Goal: Information Seeking & Learning: Compare options

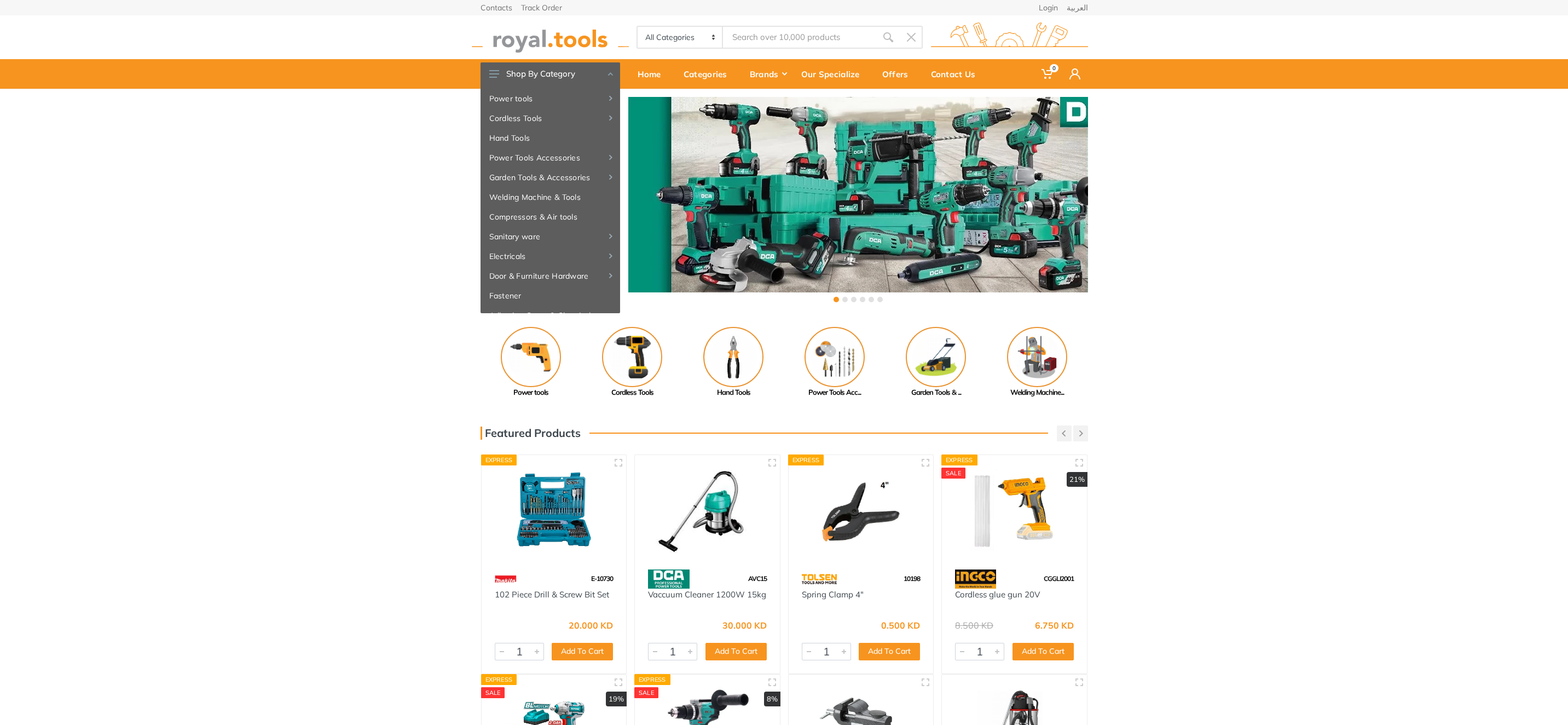
click at [578, 577] on div "E-10730" at bounding box center [554, 579] width 145 height 19
click at [575, 538] on img at bounding box center [554, 512] width 126 height 94
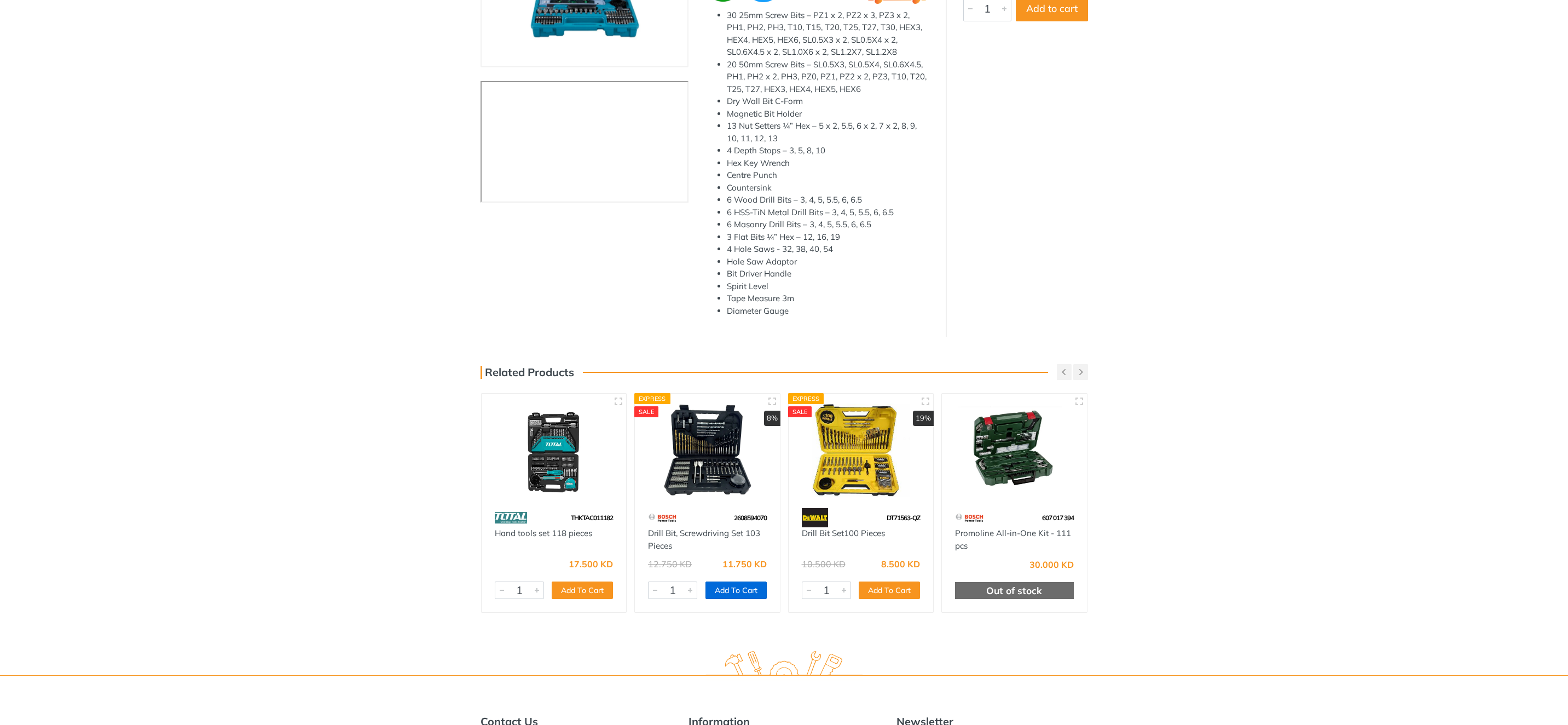
scroll to position [337, 0]
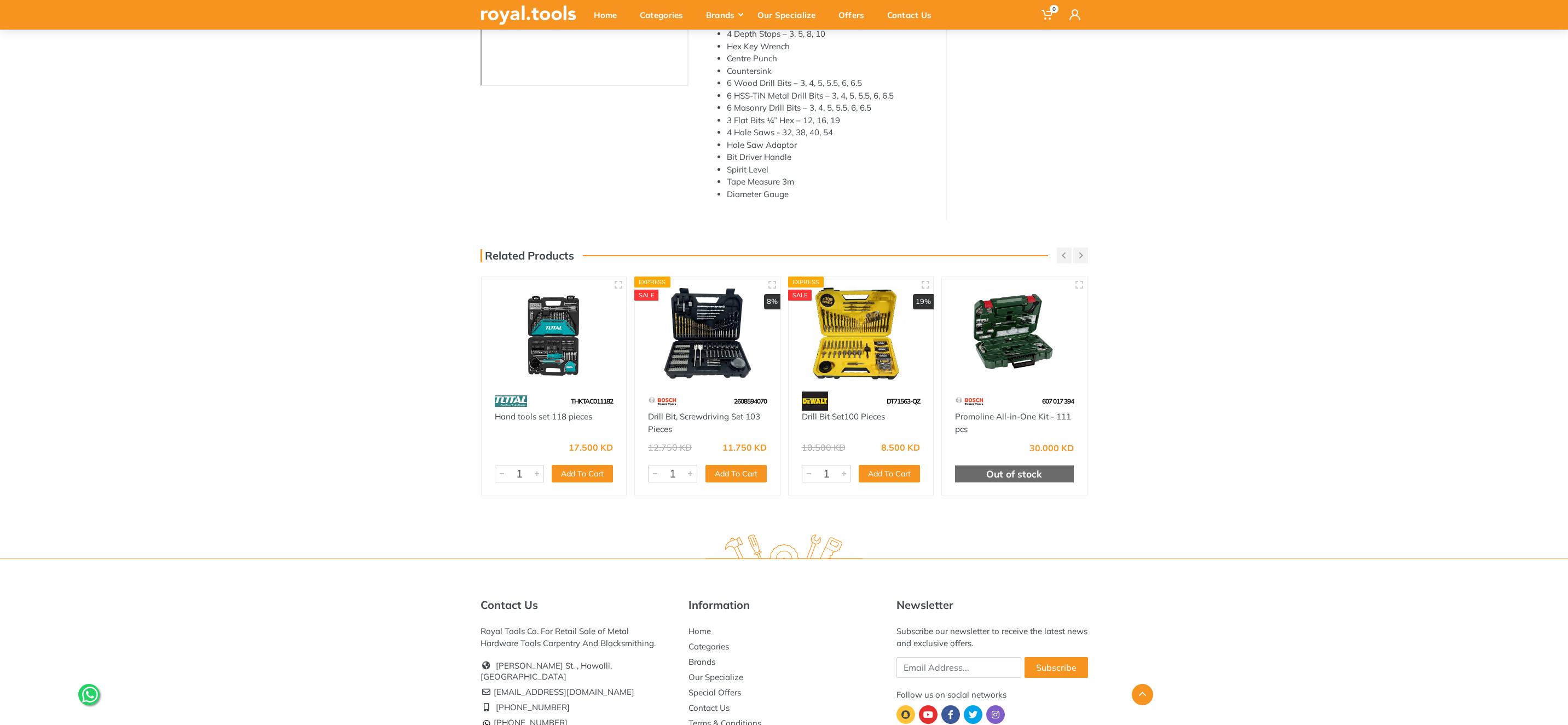
click at [723, 365] on img at bounding box center [707, 334] width 126 height 94
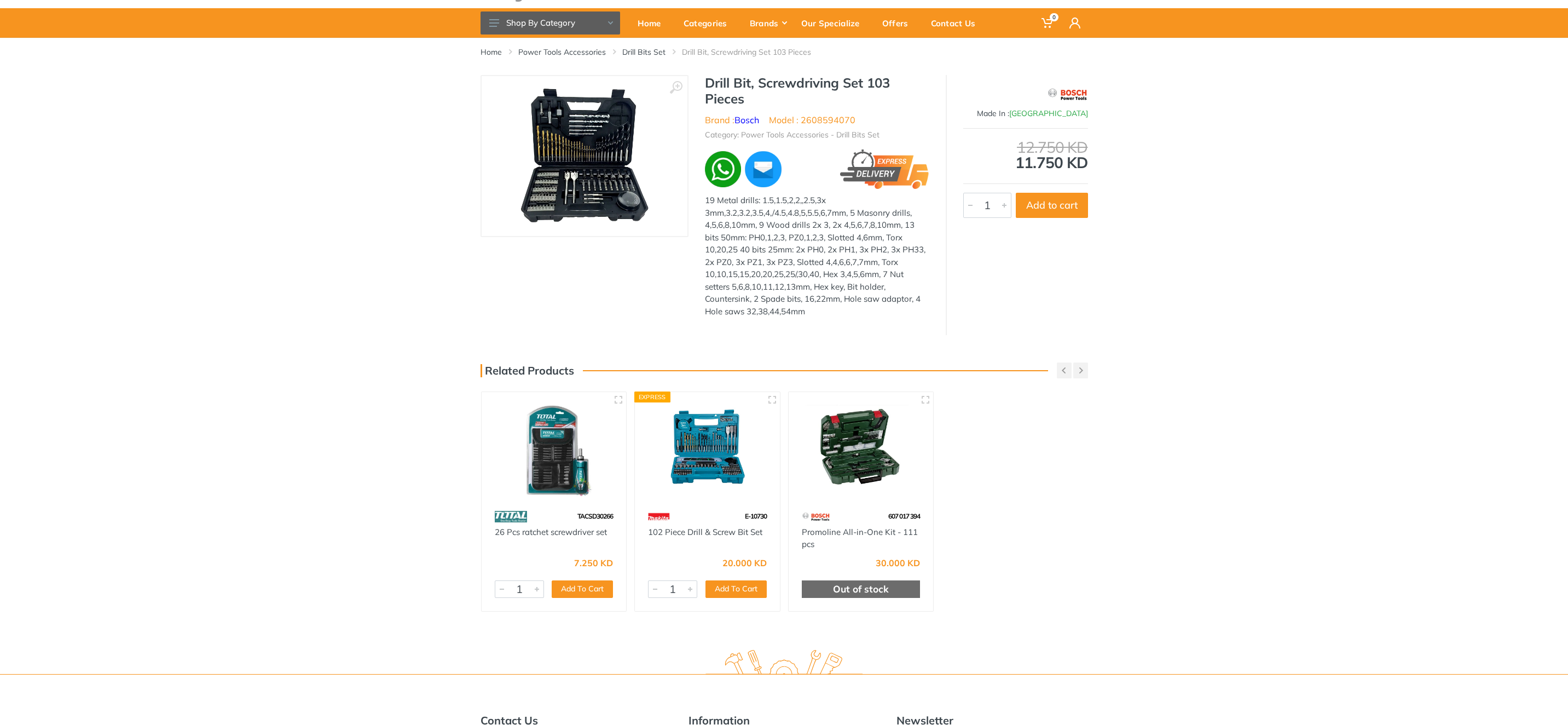
scroll to position [151, 0]
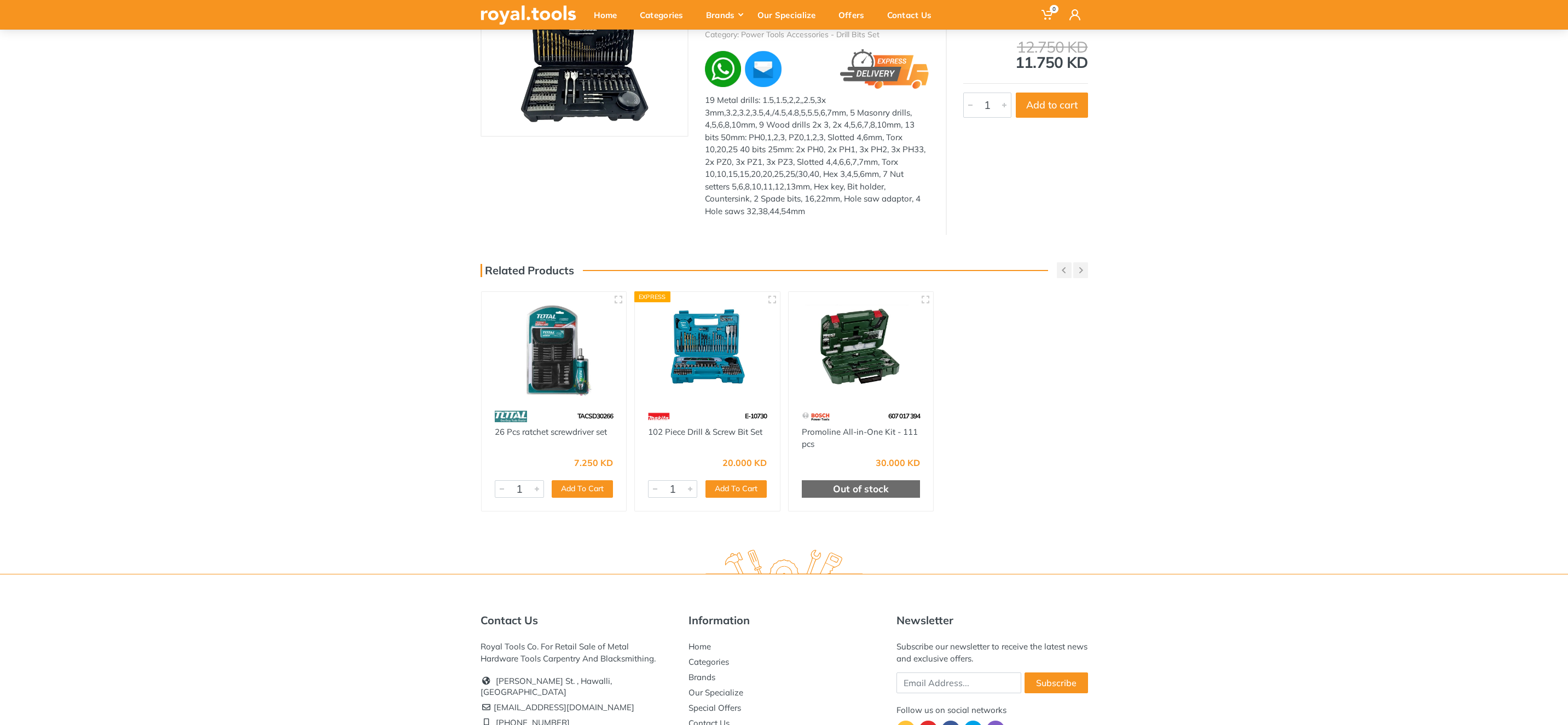
click at [839, 354] on img at bounding box center [861, 349] width 126 height 94
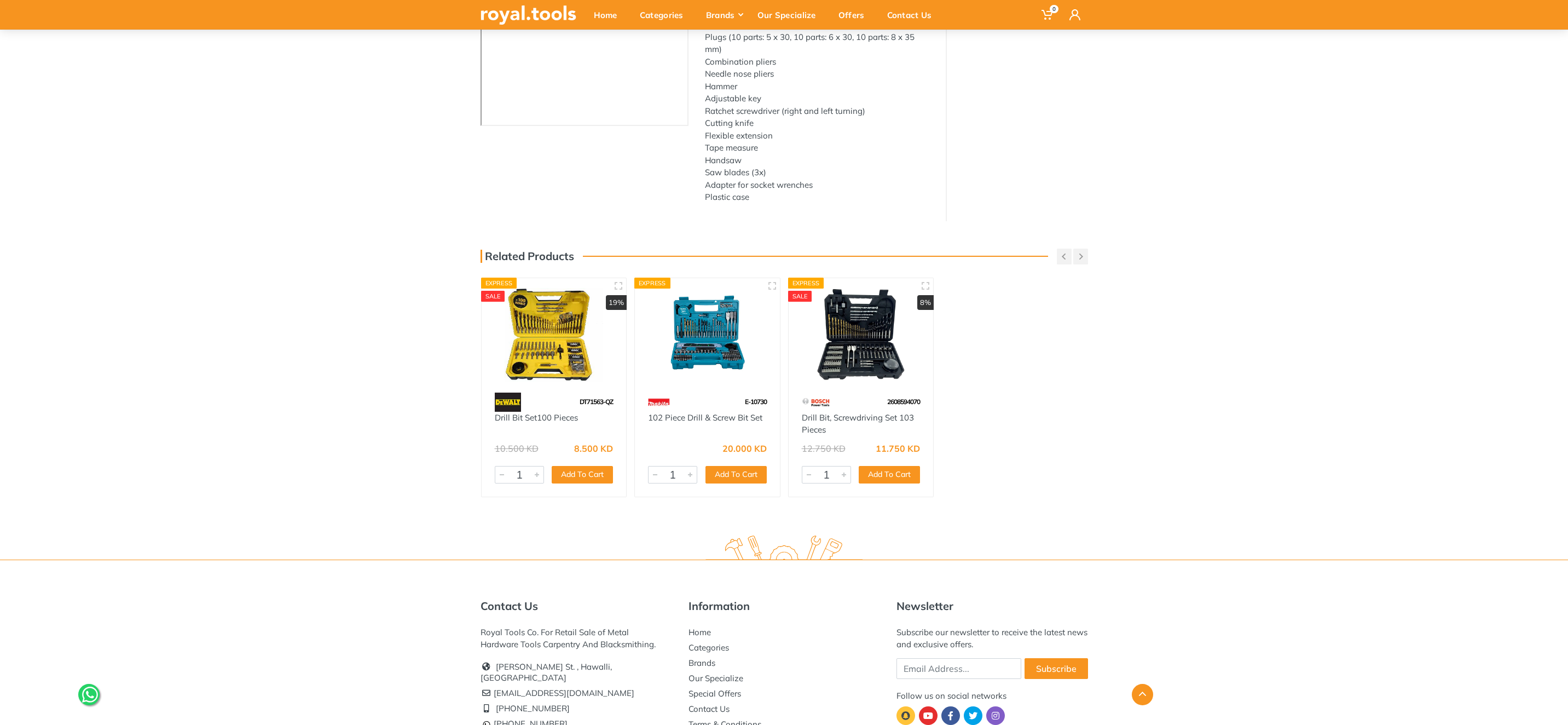
click at [578, 361] on img at bounding box center [554, 335] width 126 height 94
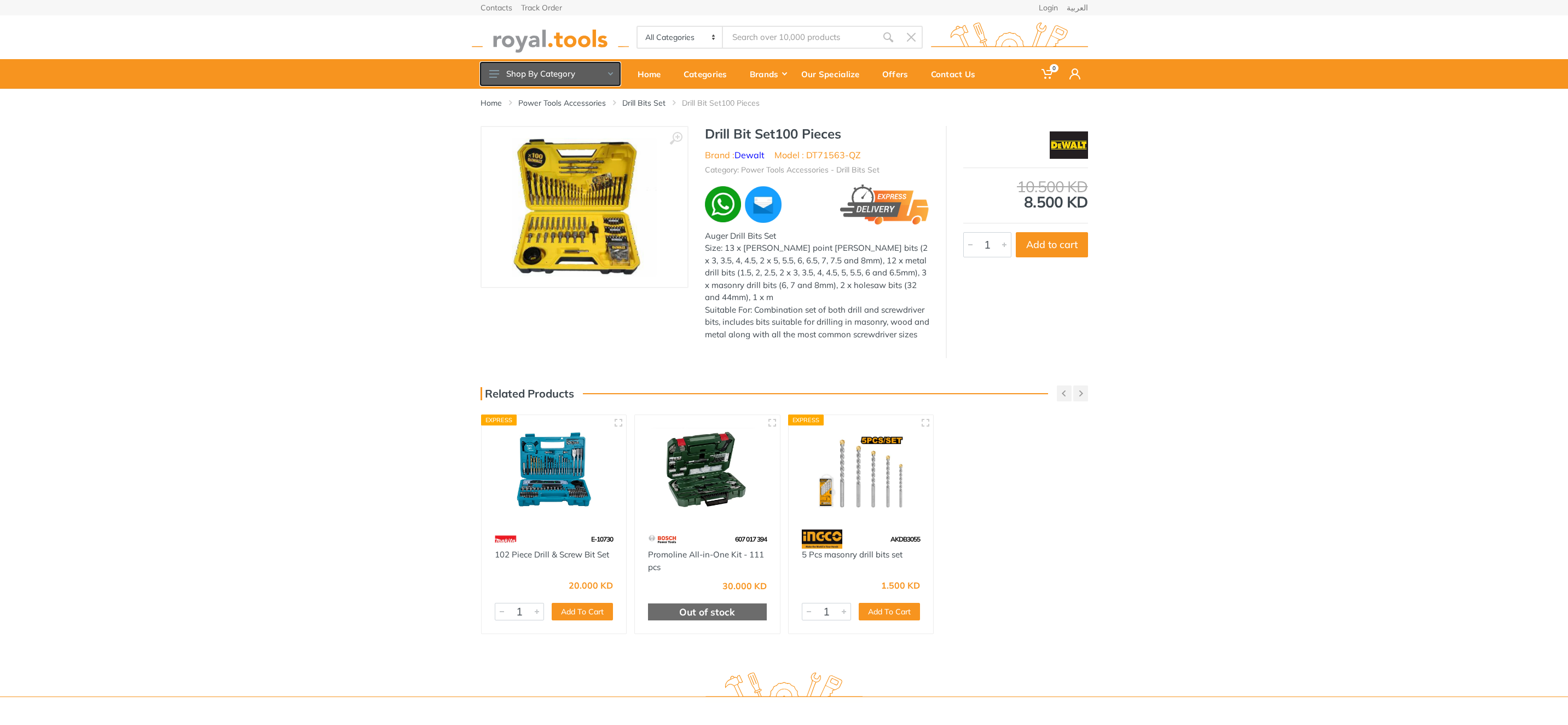
click at [564, 84] on button "Shop By Category" at bounding box center [550, 74] width 139 height 23
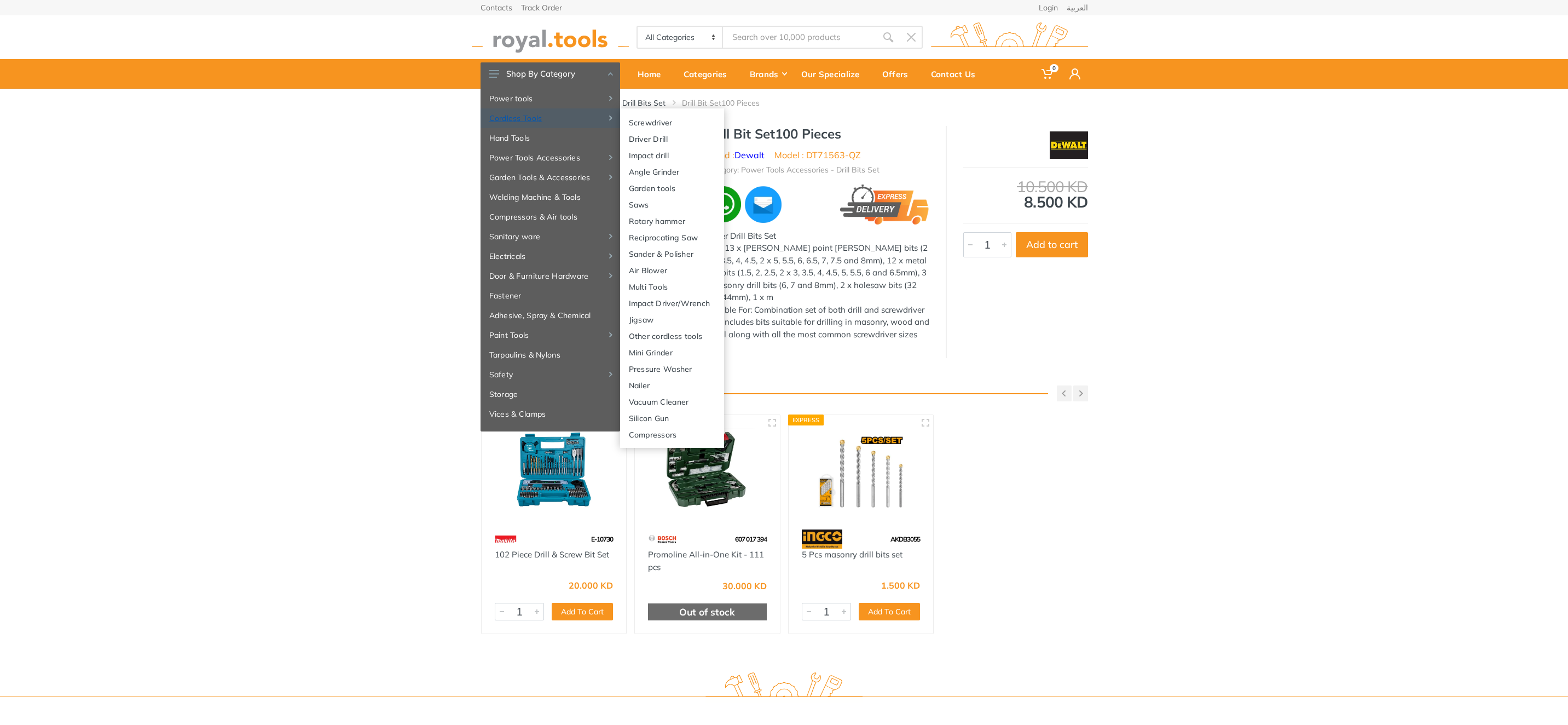
click at [535, 112] on link "Cordless Tools" at bounding box center [550, 119] width 139 height 20
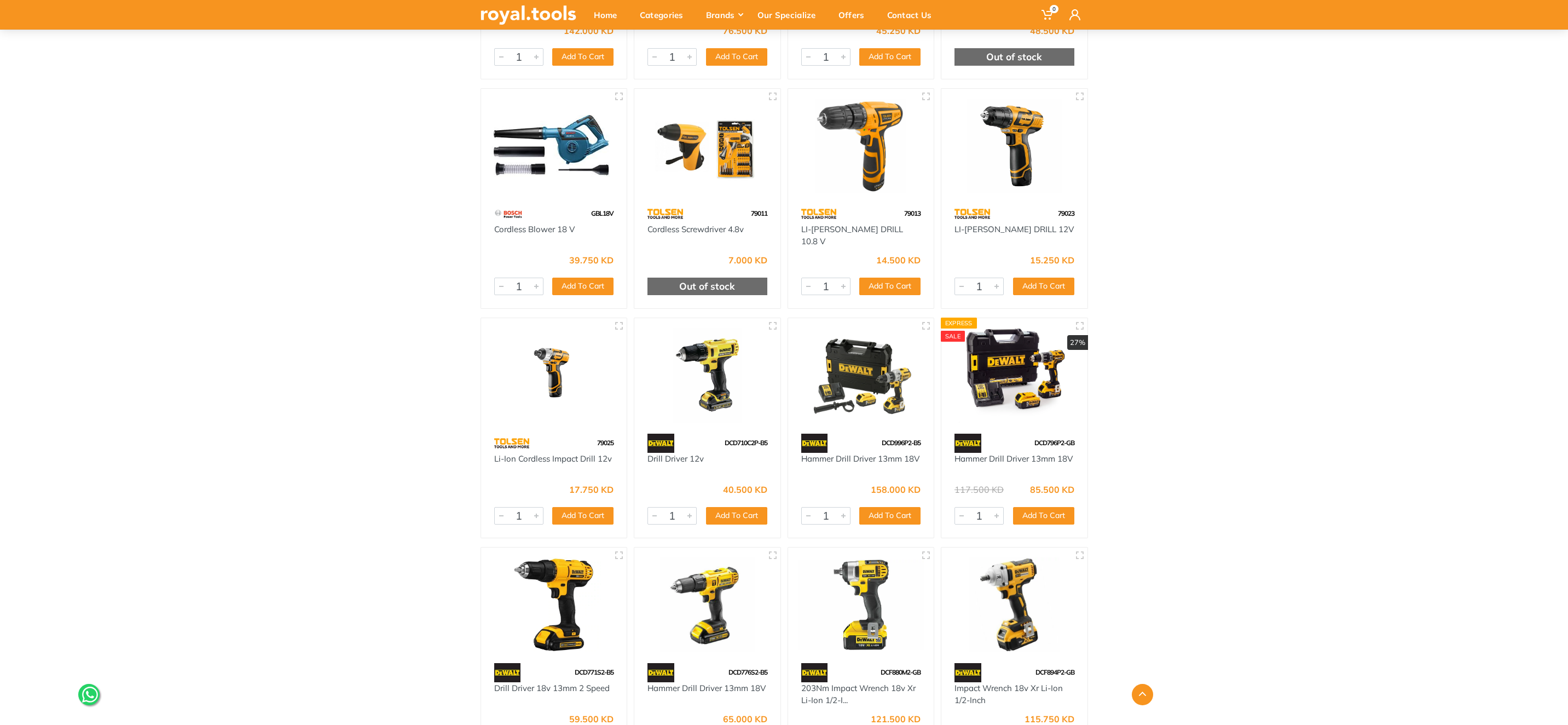
scroll to position [6364, 0]
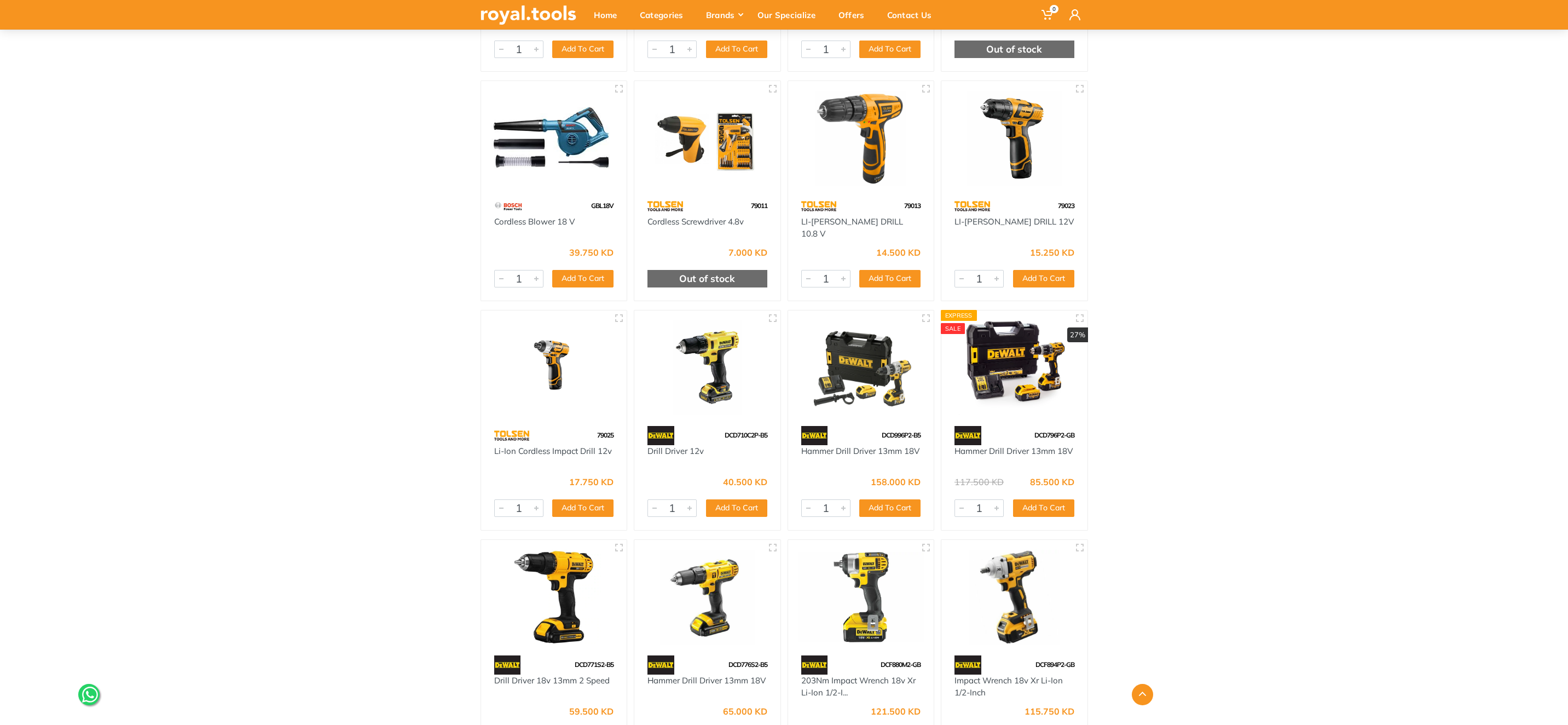
click at [1034, 337] on img at bounding box center [1014, 368] width 126 height 95
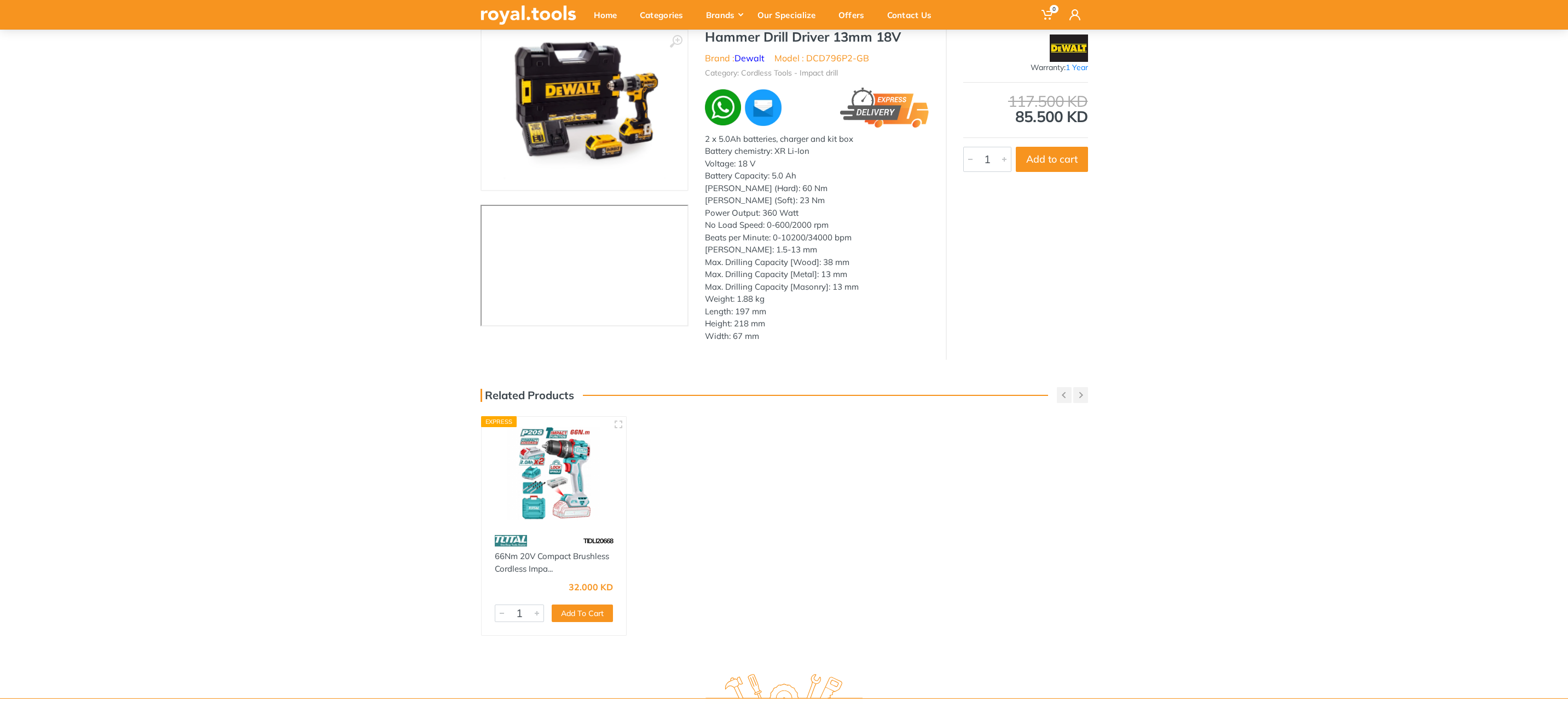
scroll to position [286, 0]
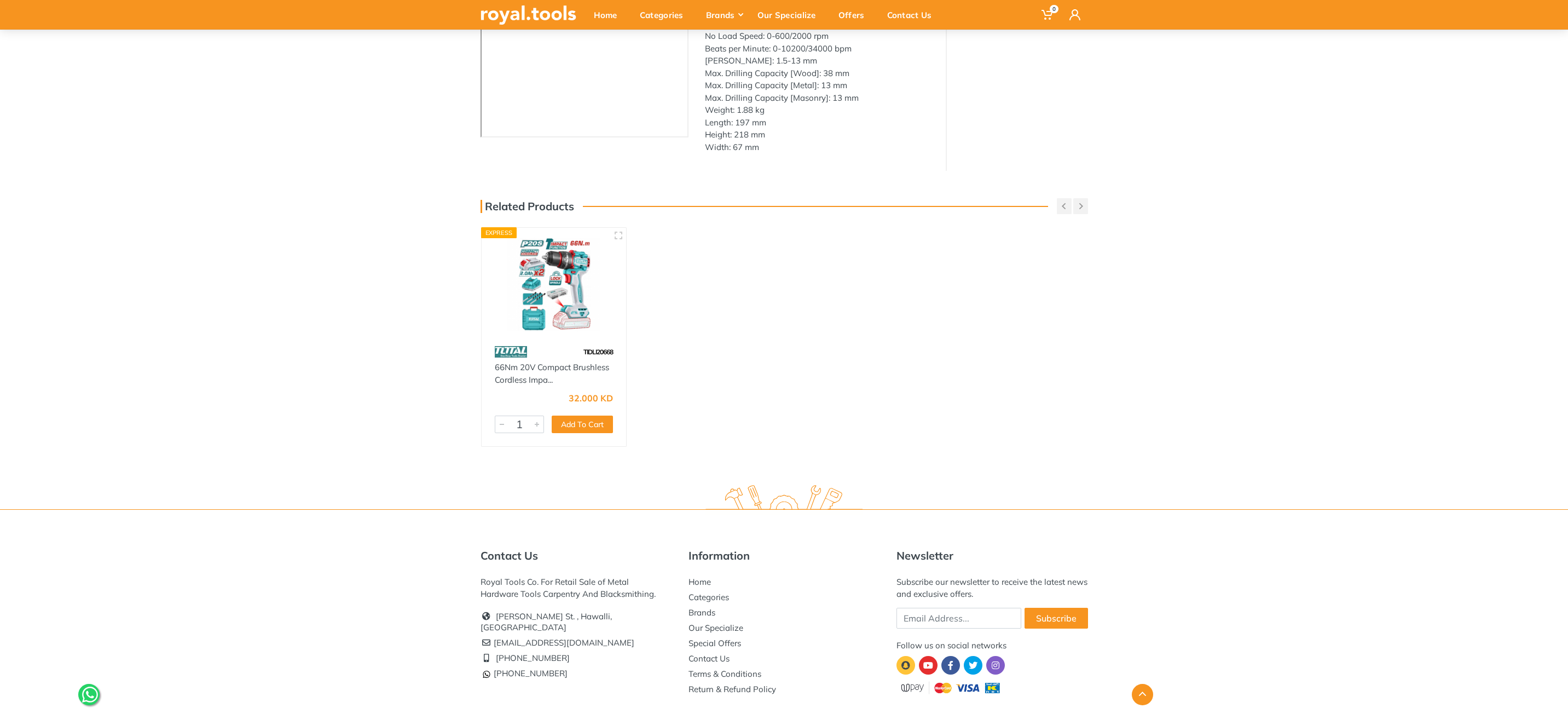
click at [579, 324] on img at bounding box center [554, 284] width 126 height 94
